Goal: Complete application form

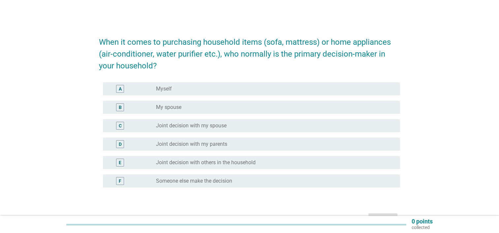
click at [241, 125] on div "radio_button_unchecked Joint decision with my spouse" at bounding box center [272, 126] width 233 height 7
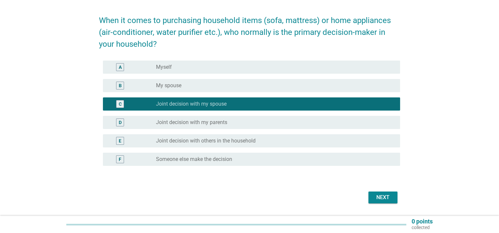
scroll to position [33, 0]
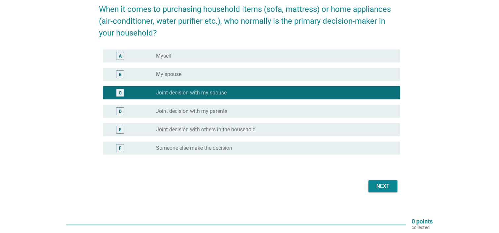
click at [388, 186] on div "Next" at bounding box center [383, 187] width 18 height 8
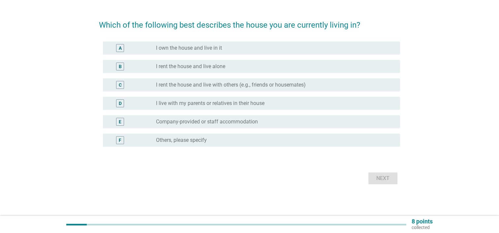
scroll to position [0, 0]
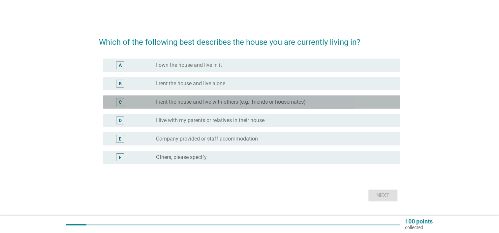
click at [248, 100] on label "I rent the house and live with others (e.g., friends or housemates)" at bounding box center [231, 102] width 150 height 7
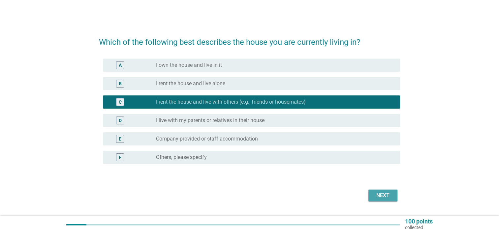
click at [389, 196] on div "Next" at bounding box center [383, 196] width 18 height 8
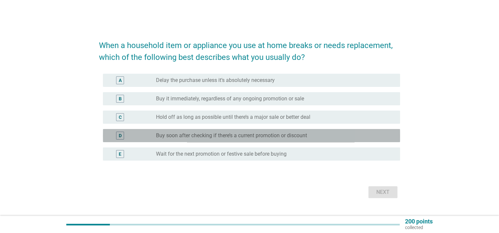
click at [324, 134] on div "radio_button_unchecked Buy soon after checking if there’s a current promotion o…" at bounding box center [272, 136] width 233 height 7
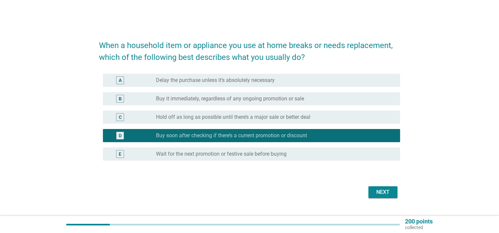
click at [377, 190] on div "Next" at bounding box center [383, 193] width 18 height 8
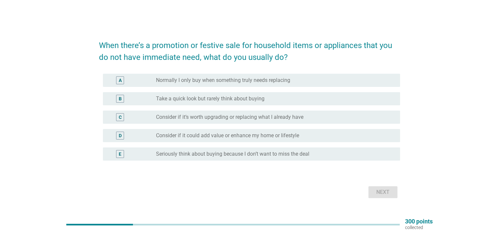
click at [282, 101] on div "radio_button_unchecked Take a quick look but rarely think about buying" at bounding box center [272, 99] width 233 height 7
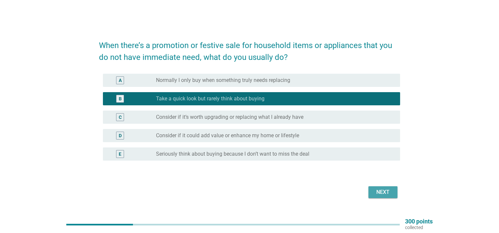
click at [377, 196] on div "Next" at bounding box center [383, 193] width 18 height 8
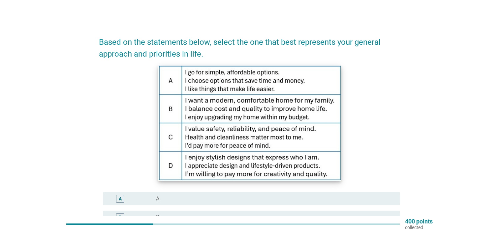
click at [319, 86] on img at bounding box center [249, 123] width 183 height 115
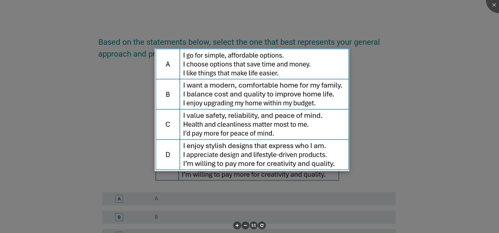
click at [284, 66] on img at bounding box center [252, 109] width 195 height 123
click at [397, 113] on div at bounding box center [249, 116] width 499 height 233
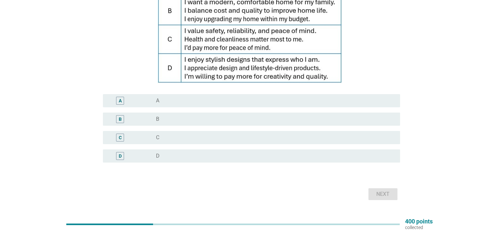
scroll to position [99, 0]
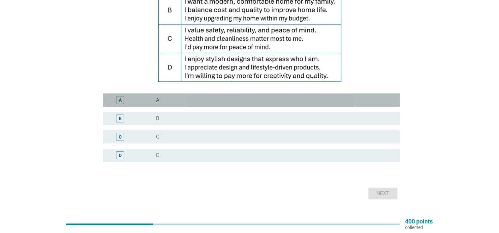
click at [241, 94] on div "A radio_button_unchecked A" at bounding box center [251, 100] width 297 height 13
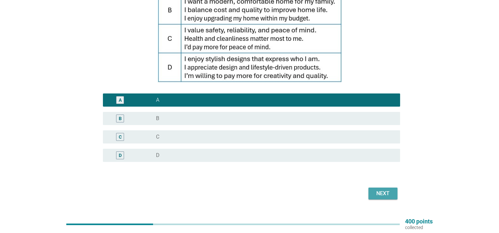
click at [378, 194] on div "Next" at bounding box center [383, 194] width 18 height 8
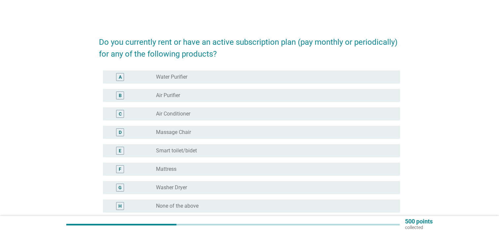
scroll to position [33, 0]
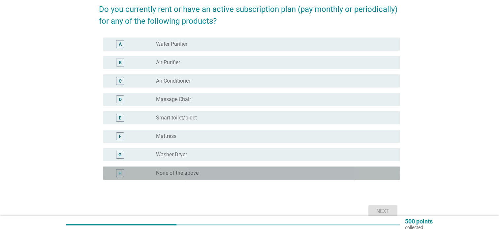
click at [215, 175] on div "radio_button_unchecked None of the above" at bounding box center [272, 173] width 233 height 7
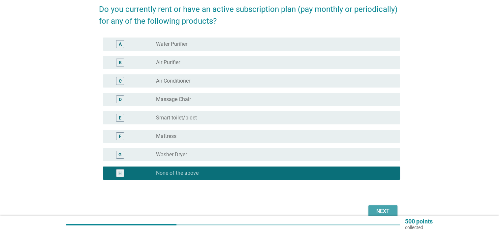
click at [384, 210] on div "Next" at bounding box center [383, 212] width 18 height 8
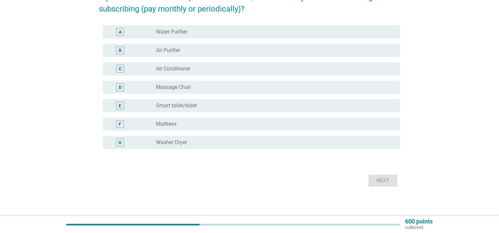
scroll to position [47, 0]
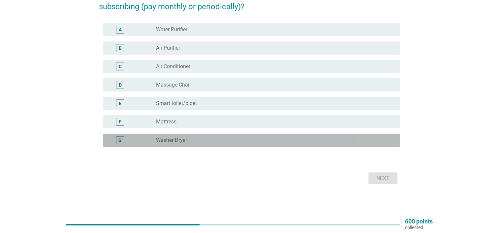
click at [183, 144] on div "G radio_button_unchecked Washer Dryer" at bounding box center [251, 140] width 297 height 13
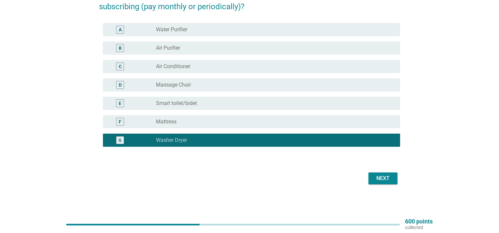
click at [196, 120] on div "radio_button_unchecked Mattress" at bounding box center [272, 122] width 233 height 7
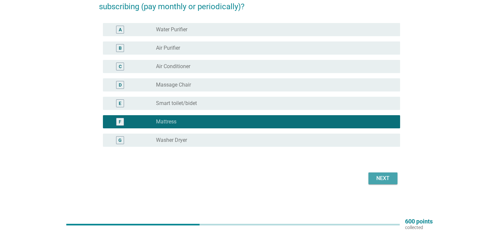
click at [382, 178] on div "Next" at bounding box center [383, 179] width 18 height 8
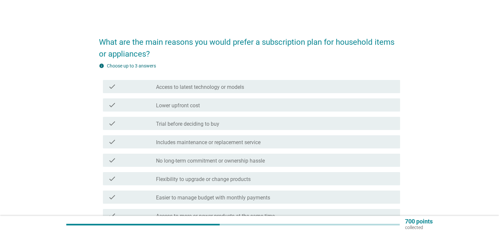
click at [249, 124] on div "check_box_outline_blank Trial before deciding to buy" at bounding box center [275, 124] width 239 height 8
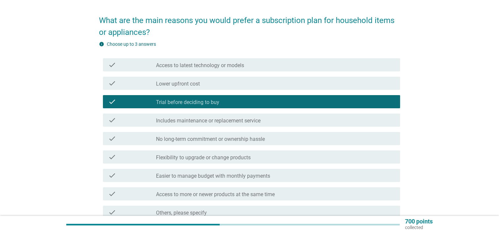
scroll to position [33, 0]
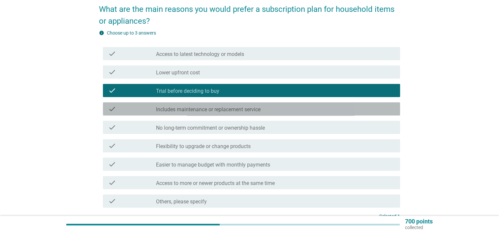
click at [251, 112] on label "Includes maintenance or replacement service" at bounding box center [208, 109] width 105 height 7
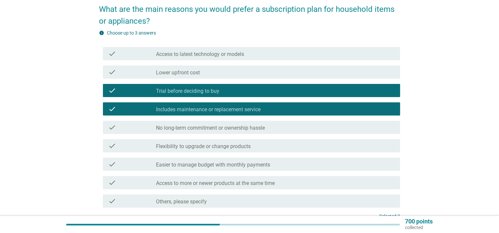
click at [260, 130] on label "No long-term commitment or ownership hassle" at bounding box center [210, 128] width 109 height 7
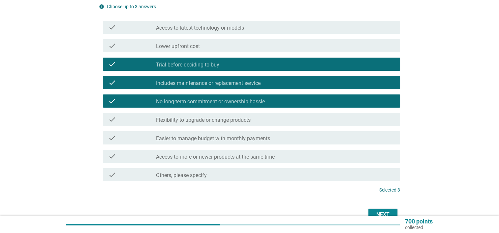
scroll to position [96, 0]
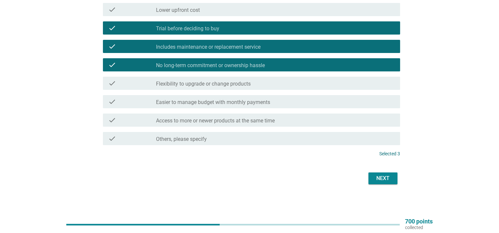
click at [269, 86] on div "check_box_outline_blank Flexibility to upgrade or change products" at bounding box center [275, 83] width 239 height 8
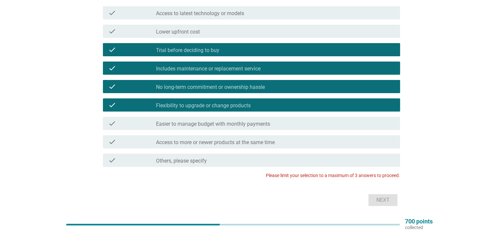
scroll to position [63, 0]
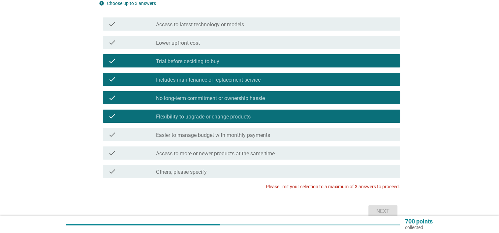
click at [204, 61] on label "Trial before deciding to buy" at bounding box center [187, 61] width 63 height 7
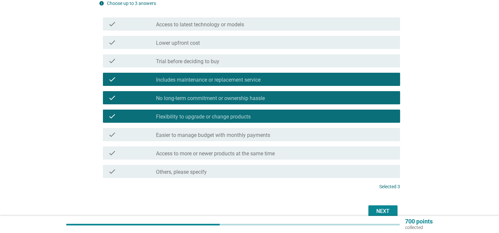
click at [378, 212] on div "Next" at bounding box center [383, 212] width 18 height 8
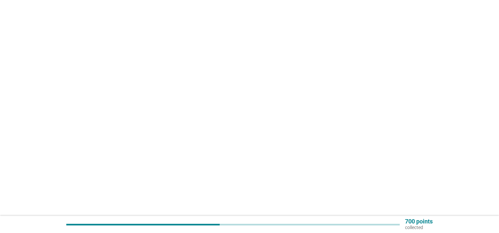
scroll to position [0, 0]
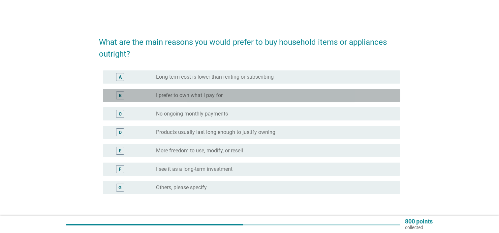
click at [248, 100] on div "B radio_button_unchecked I prefer to own what I pay for" at bounding box center [251, 95] width 297 height 13
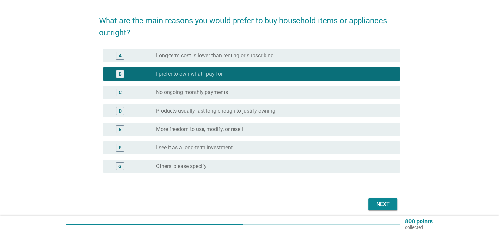
scroll to position [33, 0]
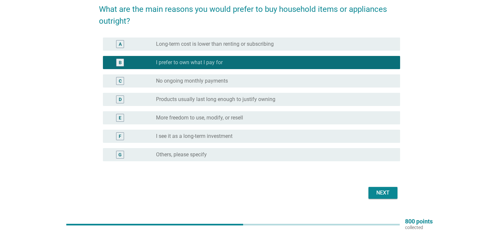
click at [381, 191] on div "Next" at bounding box center [383, 193] width 18 height 8
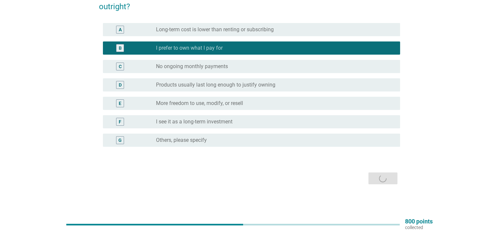
scroll to position [0, 0]
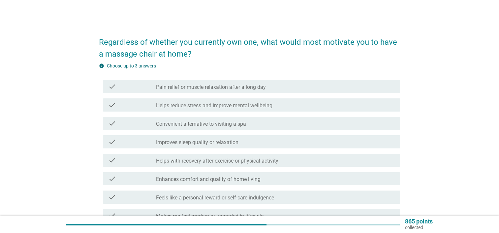
click at [170, 70] on div "info Choose up to 3 answers check check_box_outline_blank Pain relief or muscle…" at bounding box center [249, 149] width 301 height 172
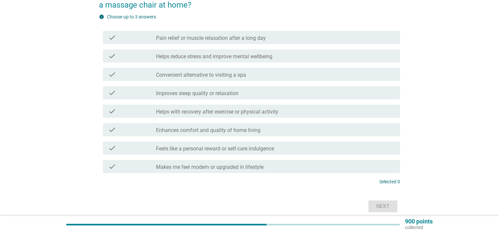
scroll to position [66, 0]
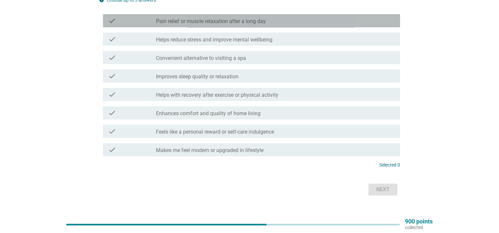
click at [280, 21] on div "check_box_outline_blank Pain relief or muscle relaxation after a long day" at bounding box center [275, 21] width 239 height 8
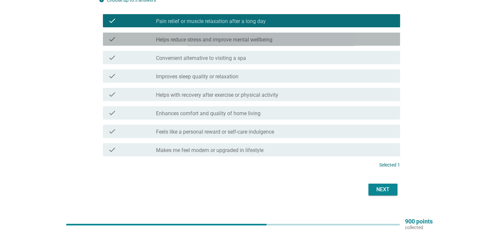
click at [283, 40] on div "check_box_outline_blank Helps reduce stress and improve mental wellbeing" at bounding box center [275, 39] width 239 height 8
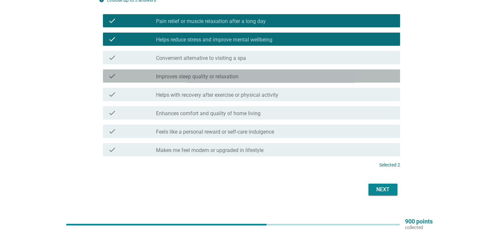
click at [302, 75] on div "check_box_outline_blank Improves sleep quality or relaxation" at bounding box center [275, 76] width 239 height 8
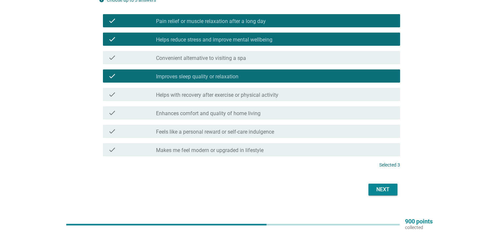
click at [380, 186] on div "Next" at bounding box center [383, 190] width 18 height 8
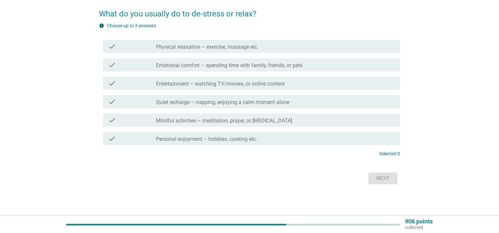
scroll to position [0, 0]
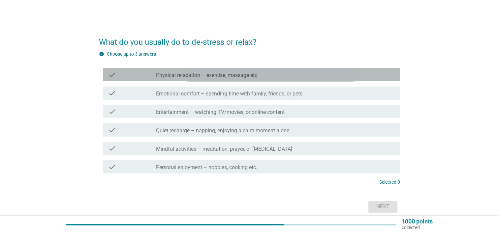
click at [279, 75] on div "check_box_outline_blank Physical relaxation – exercise, massage etc." at bounding box center [275, 75] width 239 height 8
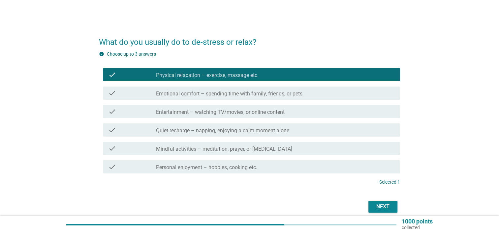
click at [298, 129] on div "check_box_outline_blank Quiet recharge – napping, enjoying a calm moment alone" at bounding box center [275, 130] width 239 height 8
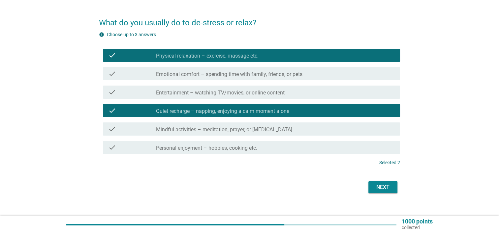
scroll to position [28, 0]
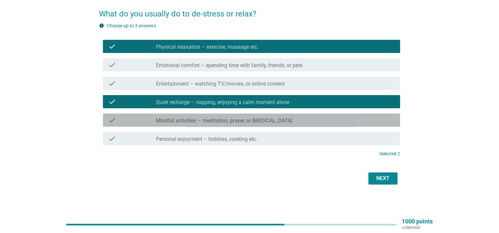
click at [300, 119] on div "check_box_outline_blank Mindful activities – meditation, prayer, or [MEDICAL_DA…" at bounding box center [275, 120] width 239 height 8
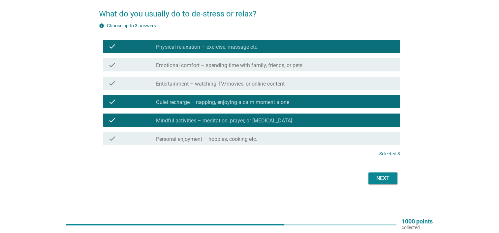
click at [379, 175] on div "Next" at bounding box center [383, 179] width 18 height 8
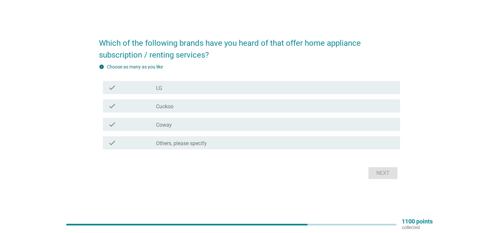
scroll to position [17, 0]
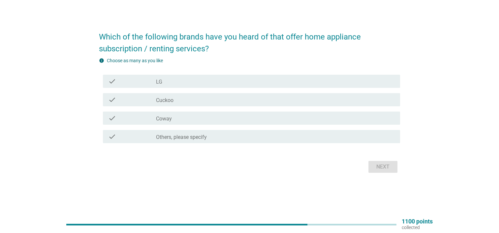
click at [216, 122] on div "check_box_outline_blank Coway" at bounding box center [275, 118] width 239 height 8
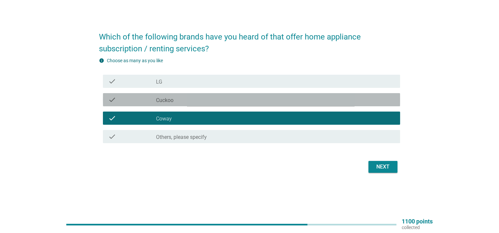
click at [225, 97] on div "check_box_outline_blank Cuckoo" at bounding box center [275, 100] width 239 height 8
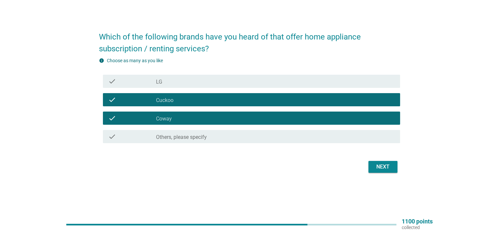
click at [379, 167] on div "Next" at bounding box center [383, 167] width 18 height 8
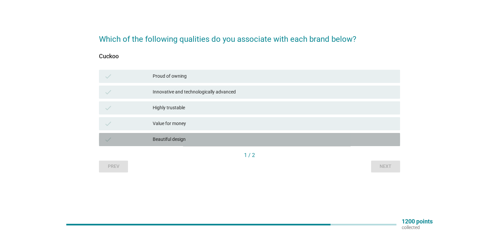
click at [247, 143] on div "Beautiful design" at bounding box center [274, 140] width 242 height 8
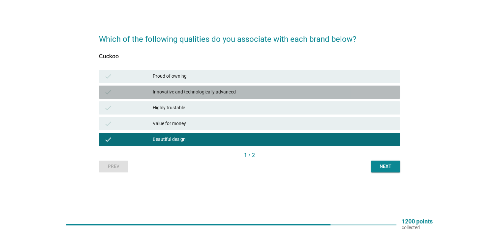
click at [251, 89] on div "Innovative and technologically advanced" at bounding box center [274, 92] width 242 height 8
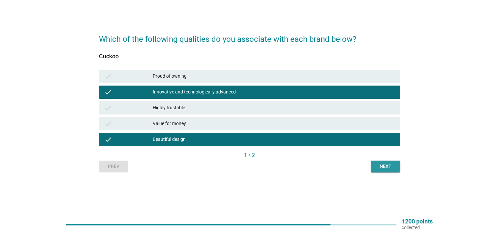
click at [379, 165] on div "Next" at bounding box center [385, 166] width 18 height 7
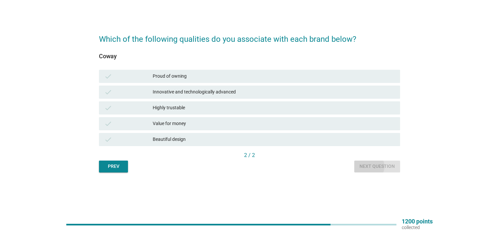
scroll to position [0, 0]
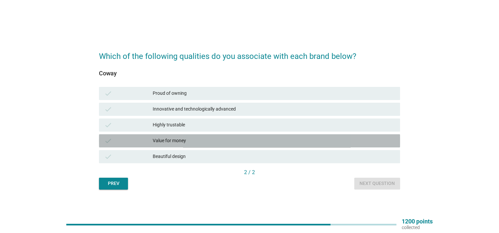
click at [201, 138] on div "Value for money" at bounding box center [274, 141] width 242 height 8
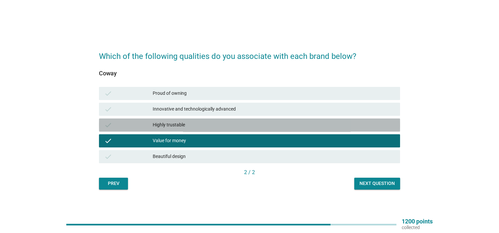
click at [211, 124] on div "Highly trustable" at bounding box center [274, 125] width 242 height 8
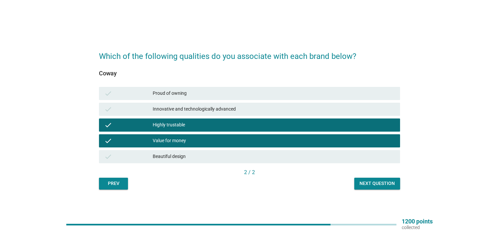
click at [379, 185] on div "Next question" at bounding box center [376, 183] width 35 height 7
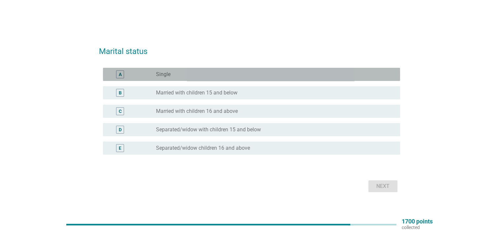
click at [245, 75] on div "radio_button_unchecked Single" at bounding box center [272, 74] width 233 height 7
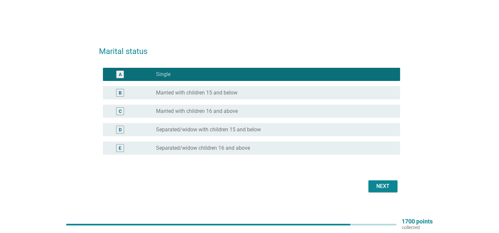
click at [378, 186] on div "Next" at bounding box center [383, 187] width 18 height 8
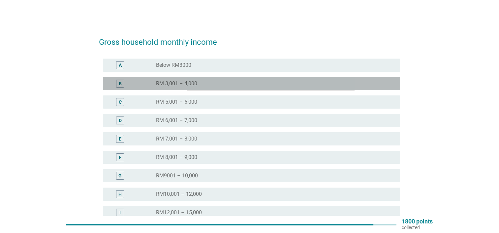
click at [230, 86] on div "radio_button_unchecked RM 3,001 – 4,000" at bounding box center [272, 83] width 233 height 7
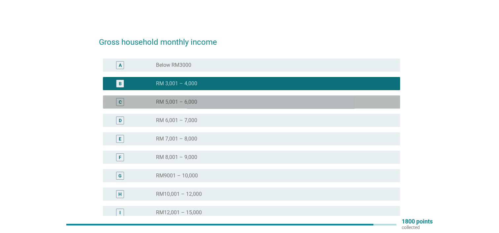
click at [239, 99] on div "radio_button_unchecked RM 5,001 – 6,000" at bounding box center [272, 102] width 233 height 7
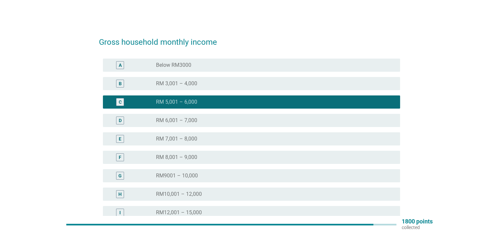
scroll to position [33, 0]
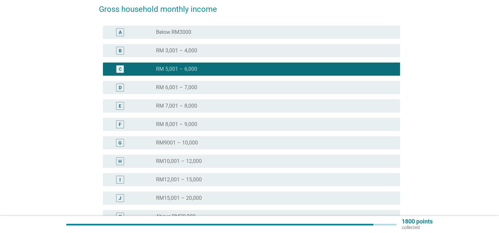
click at [193, 58] on div "B radio_button_unchecked RM 3,001 – 4,000" at bounding box center [249, 51] width 301 height 18
click at [196, 50] on label "RM 3,001 – 4,000" at bounding box center [176, 50] width 41 height 7
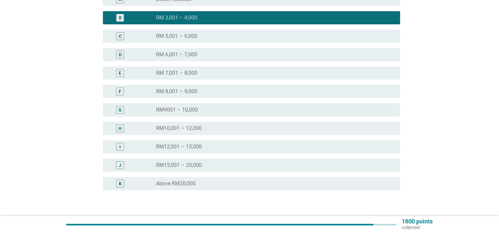
scroll to position [109, 0]
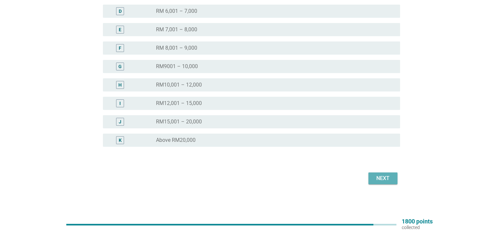
click at [392, 178] on button "Next" at bounding box center [382, 179] width 29 height 12
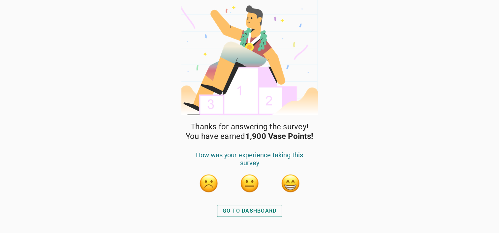
click at [240, 207] on div "GO TO DASHBOARD" at bounding box center [250, 211] width 54 height 8
